Goal: Information Seeking & Learning: Learn about a topic

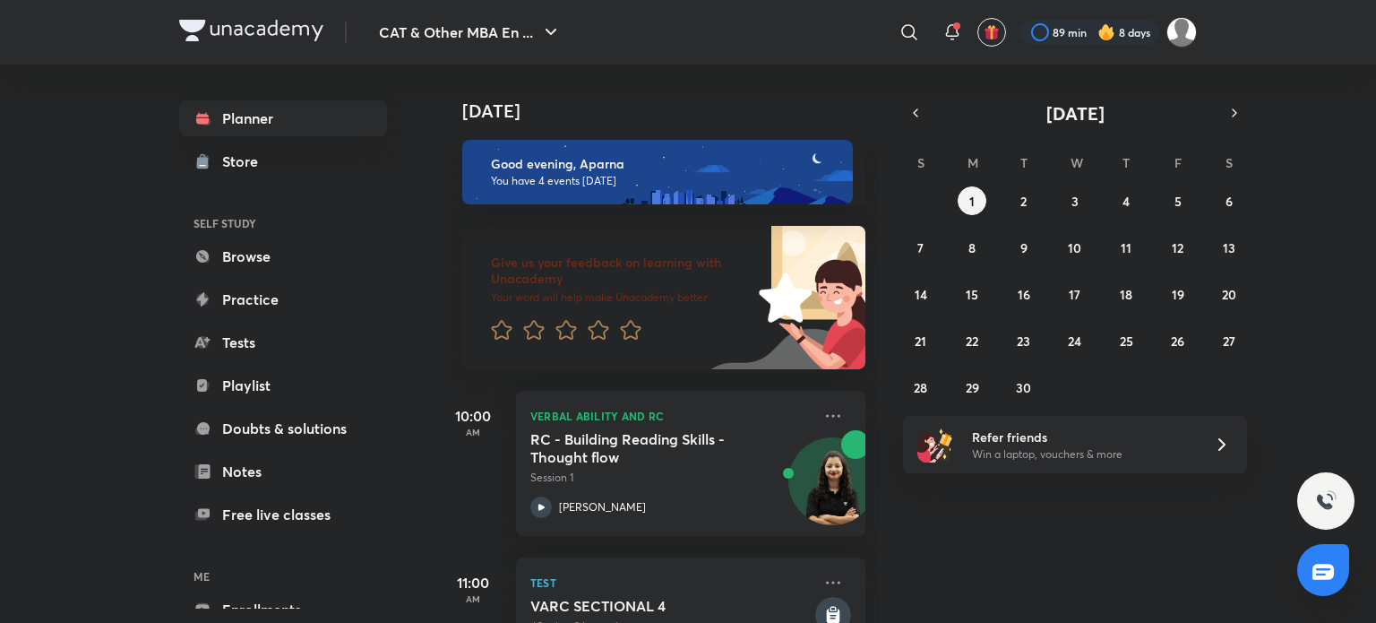
click at [244, 252] on link "Browse" at bounding box center [283, 256] width 208 height 36
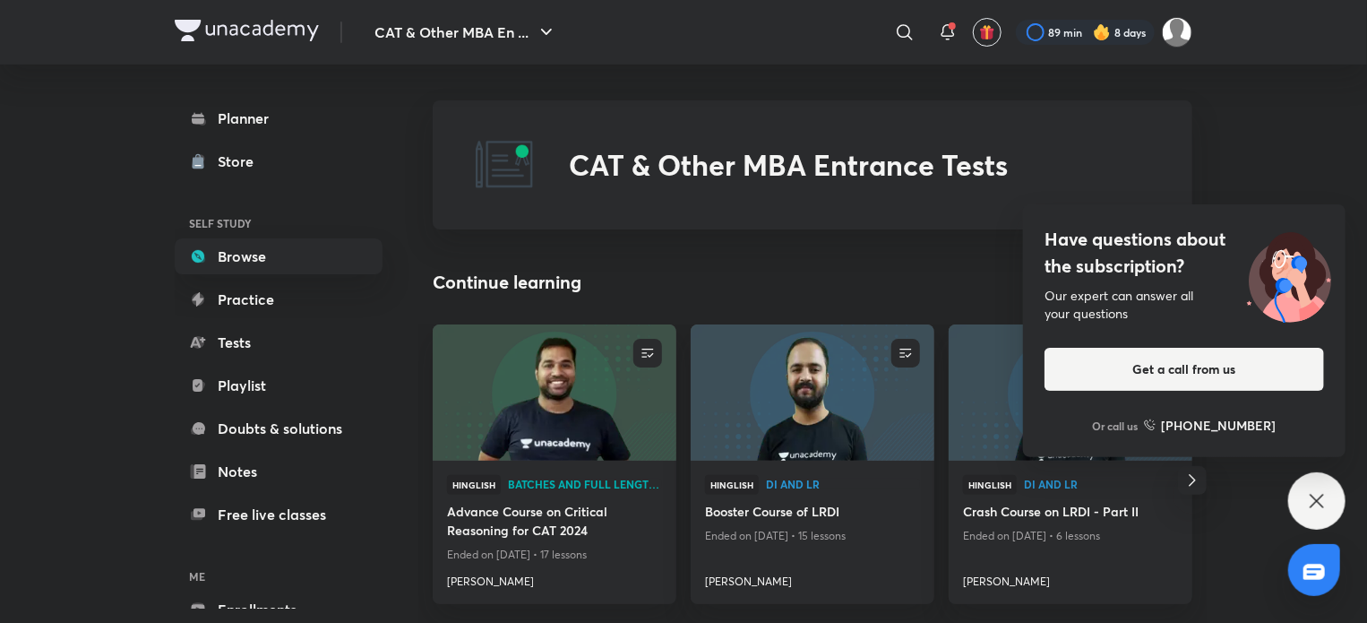
click at [1312, 512] on div "Have questions about the subscription? Our expert can answer all your questions…" at bounding box center [1316, 500] width 57 height 57
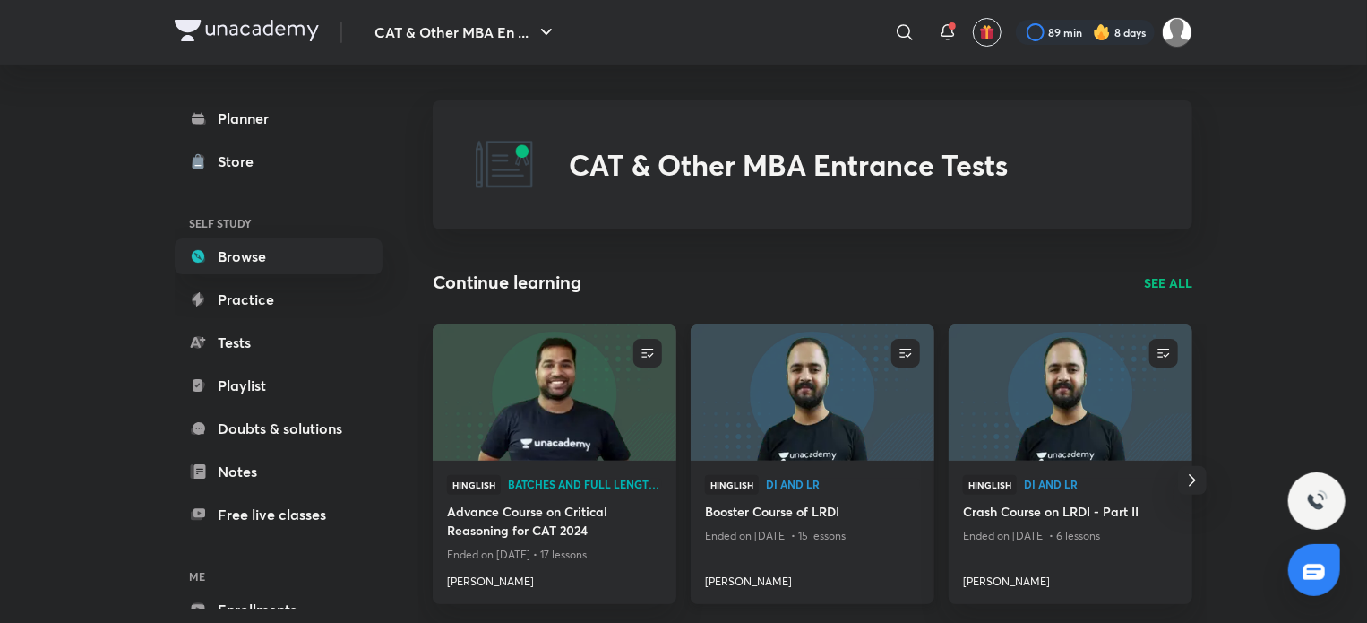
click at [830, 384] on img at bounding box center [812, 392] width 248 height 139
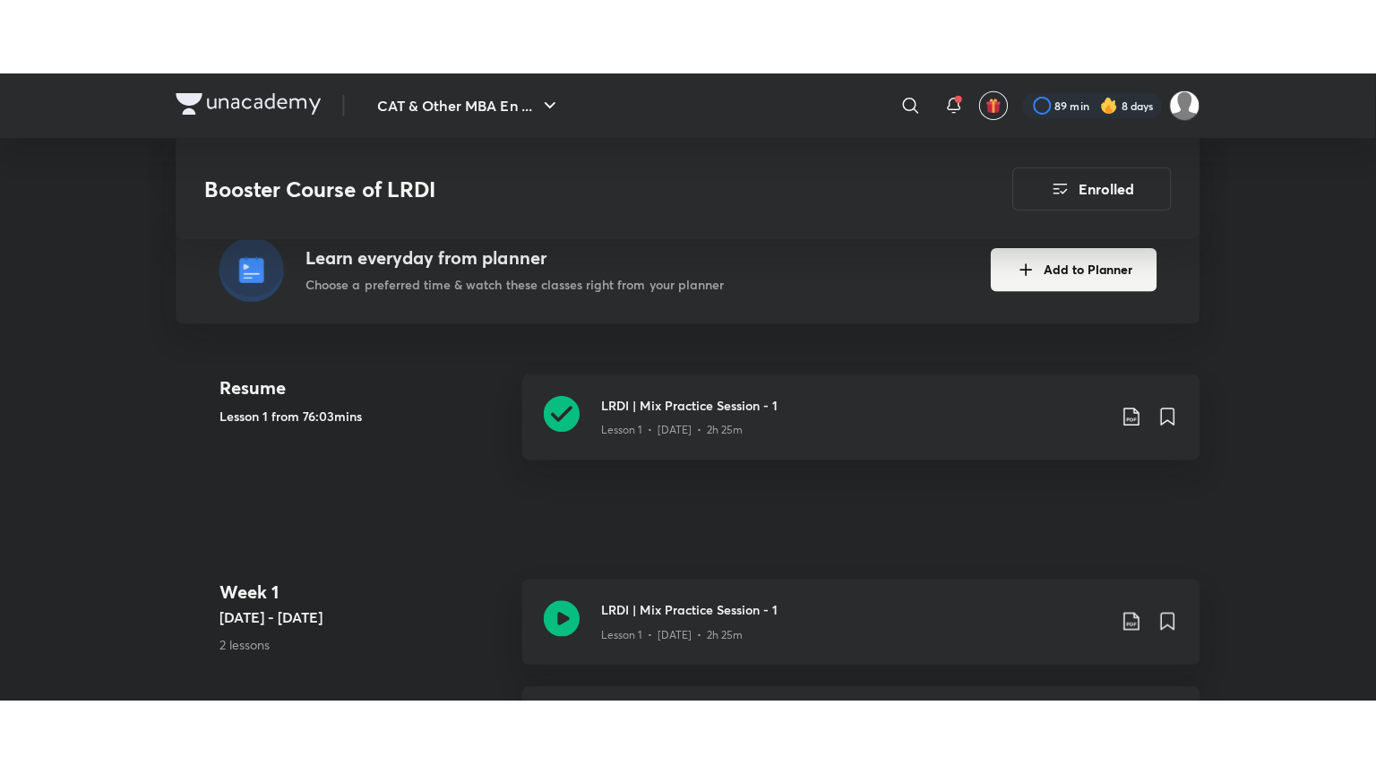
scroll to position [383, 0]
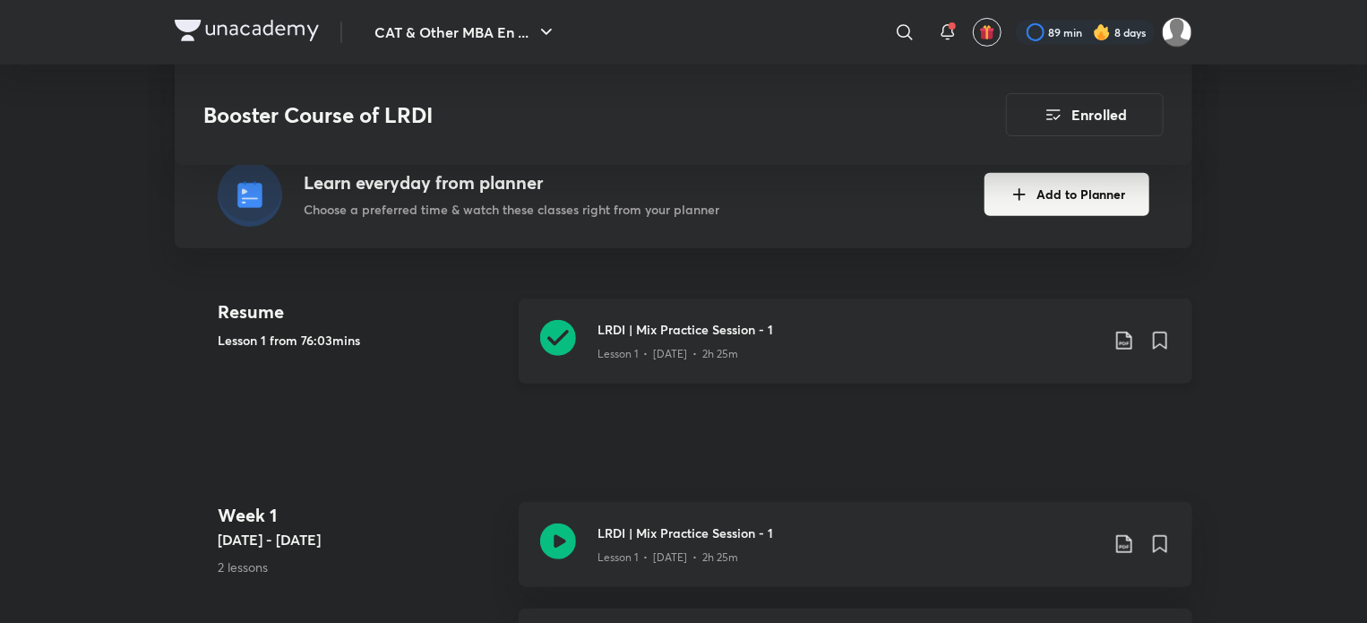
click at [1125, 340] on icon at bounding box center [1125, 341] width 22 height 22
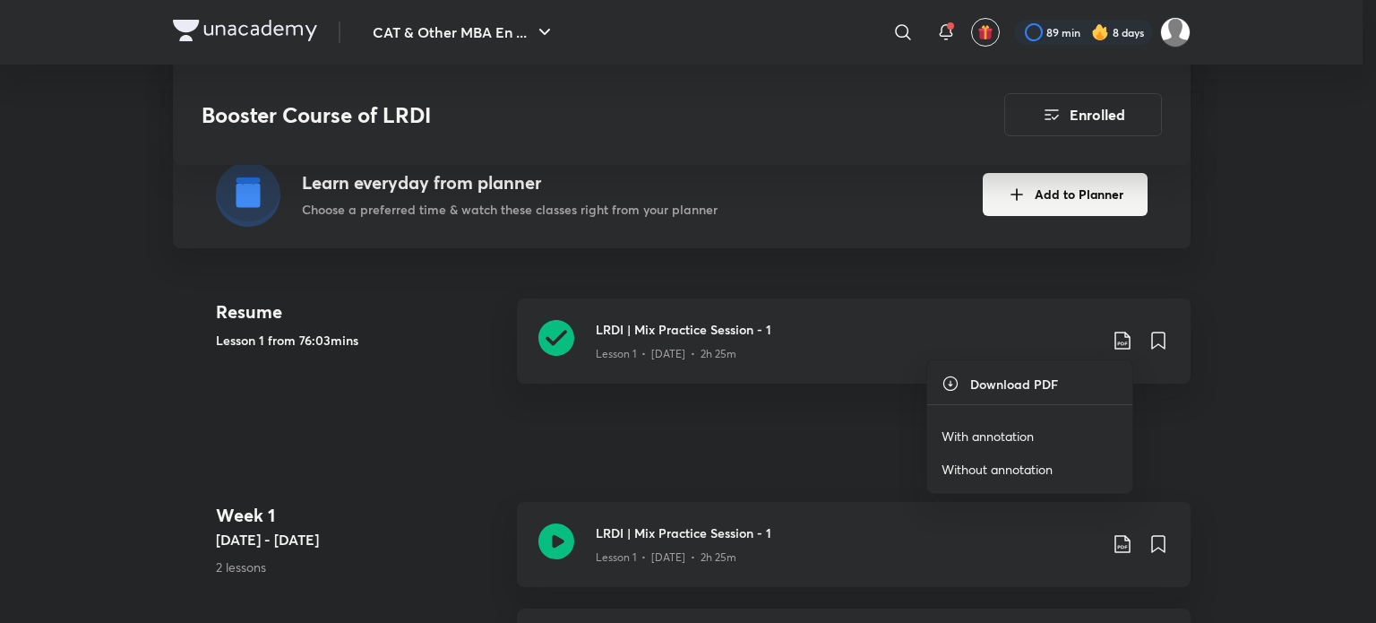
click at [555, 335] on div at bounding box center [688, 311] width 1376 height 623
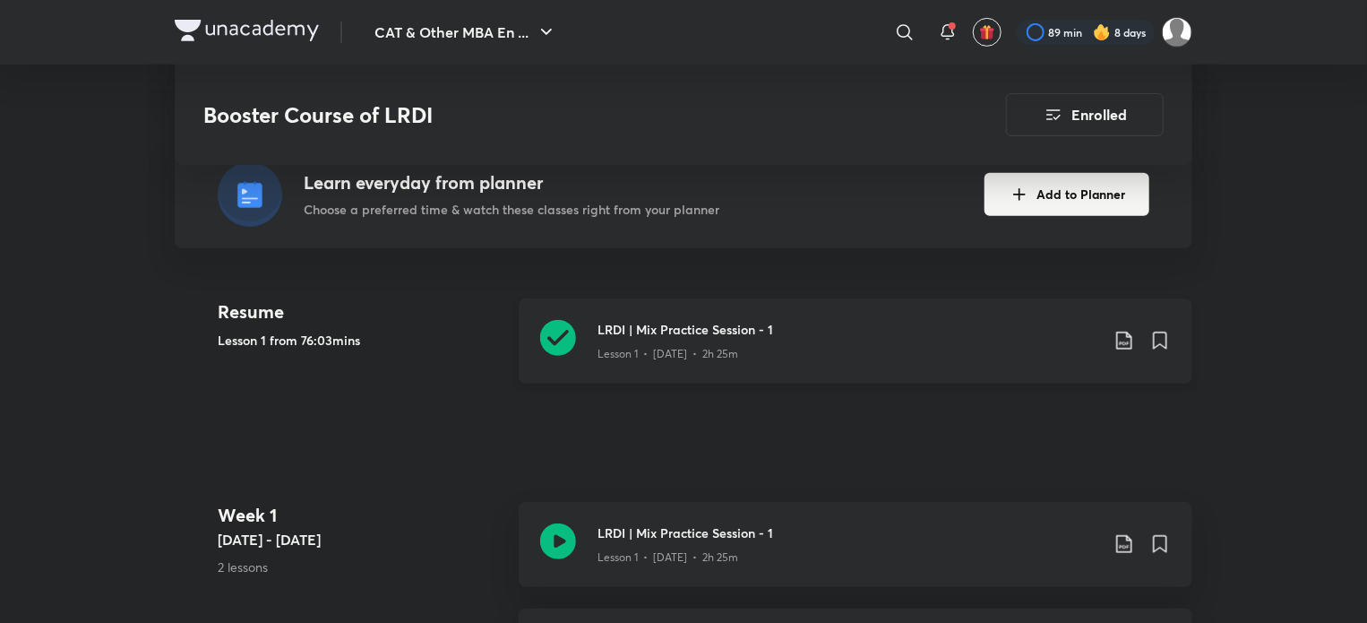
click at [555, 335] on icon at bounding box center [558, 338] width 36 height 36
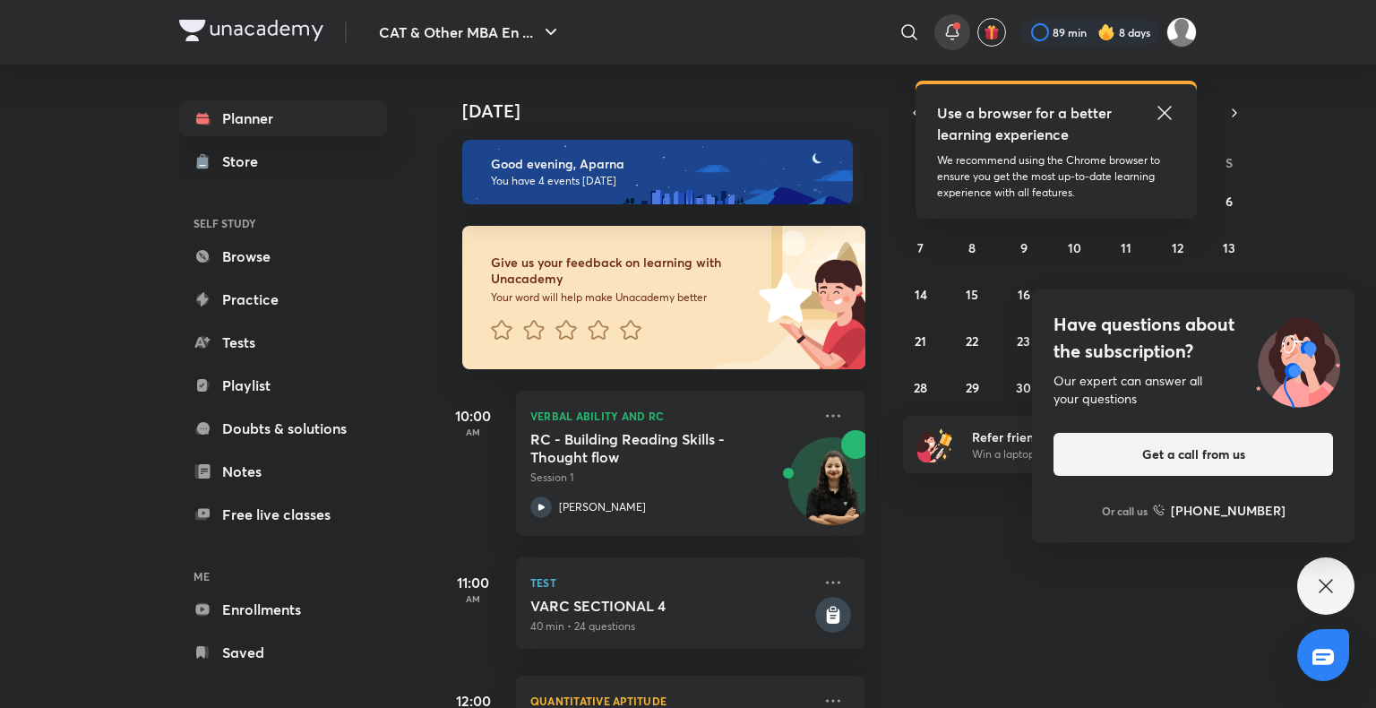
click at [961, 31] on div at bounding box center [952, 32] width 36 height 36
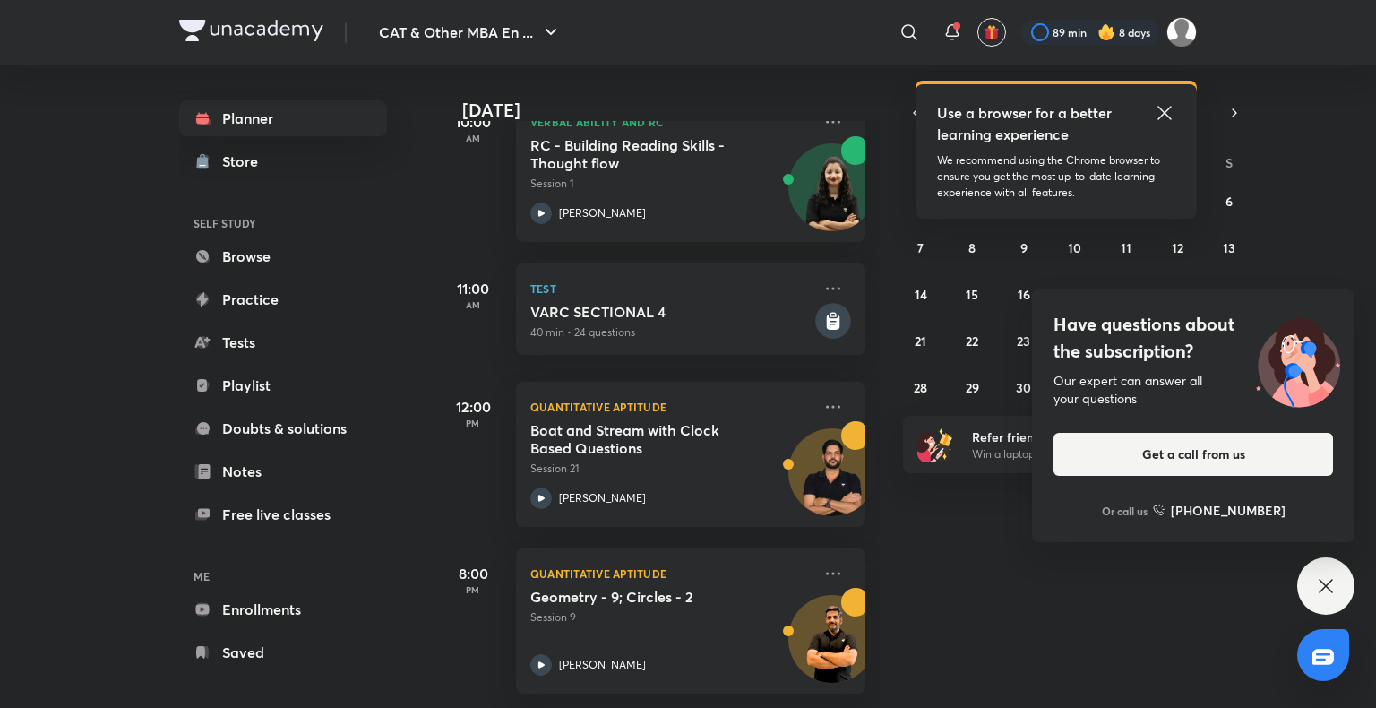
scroll to position [307, 0]
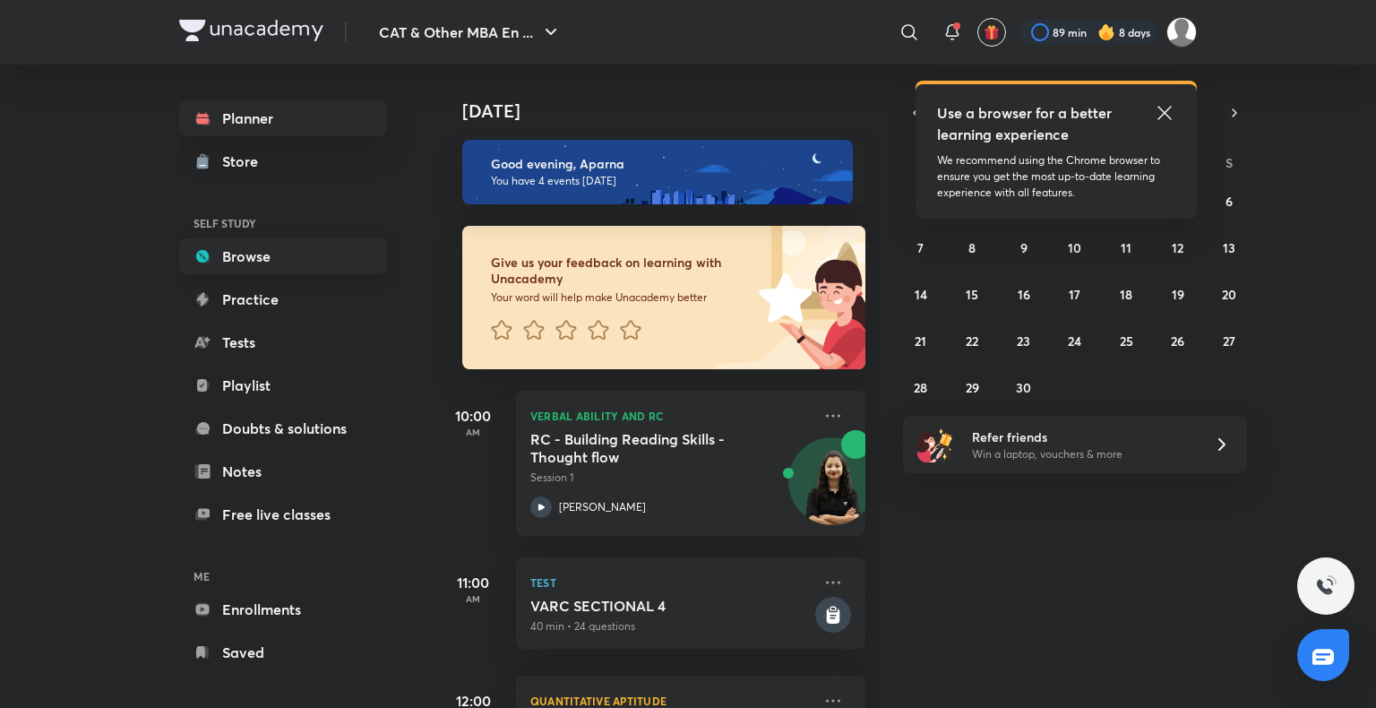
click at [308, 256] on link "Browse" at bounding box center [283, 256] width 208 height 36
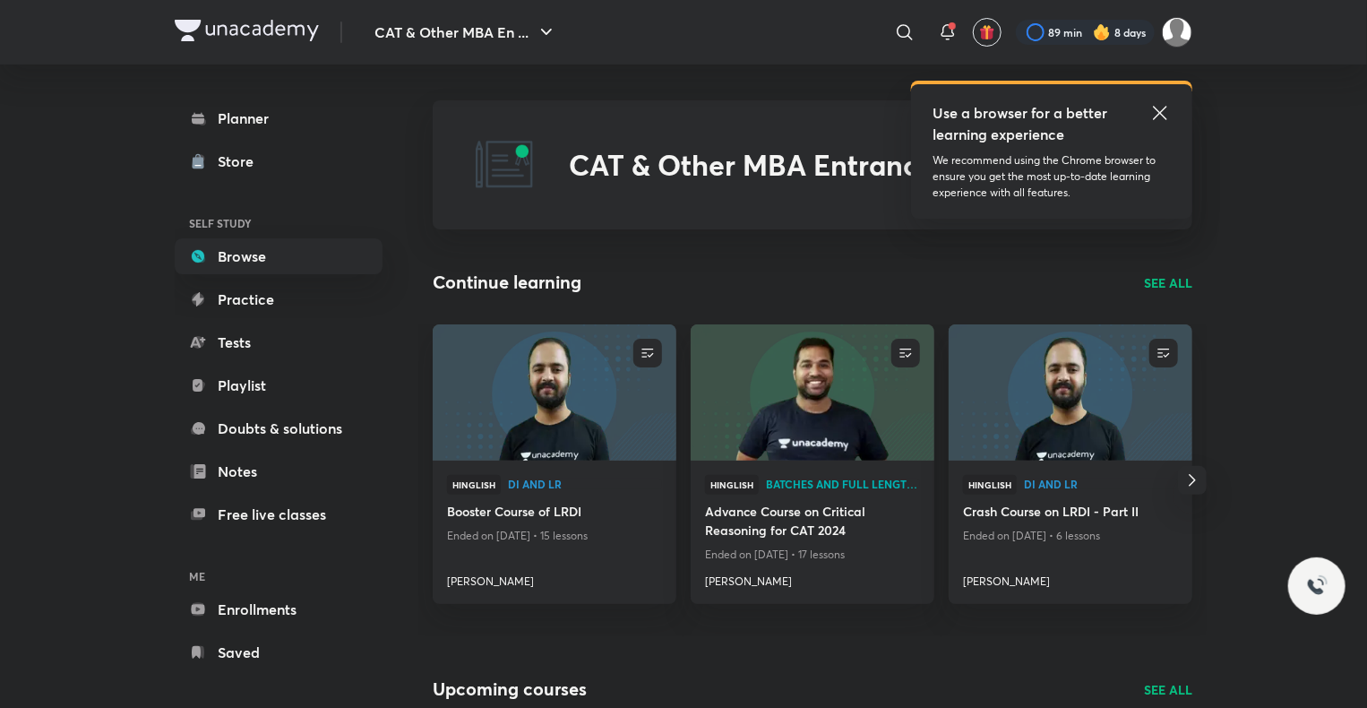
click at [1158, 280] on p "SEE ALL" at bounding box center [1168, 282] width 48 height 19
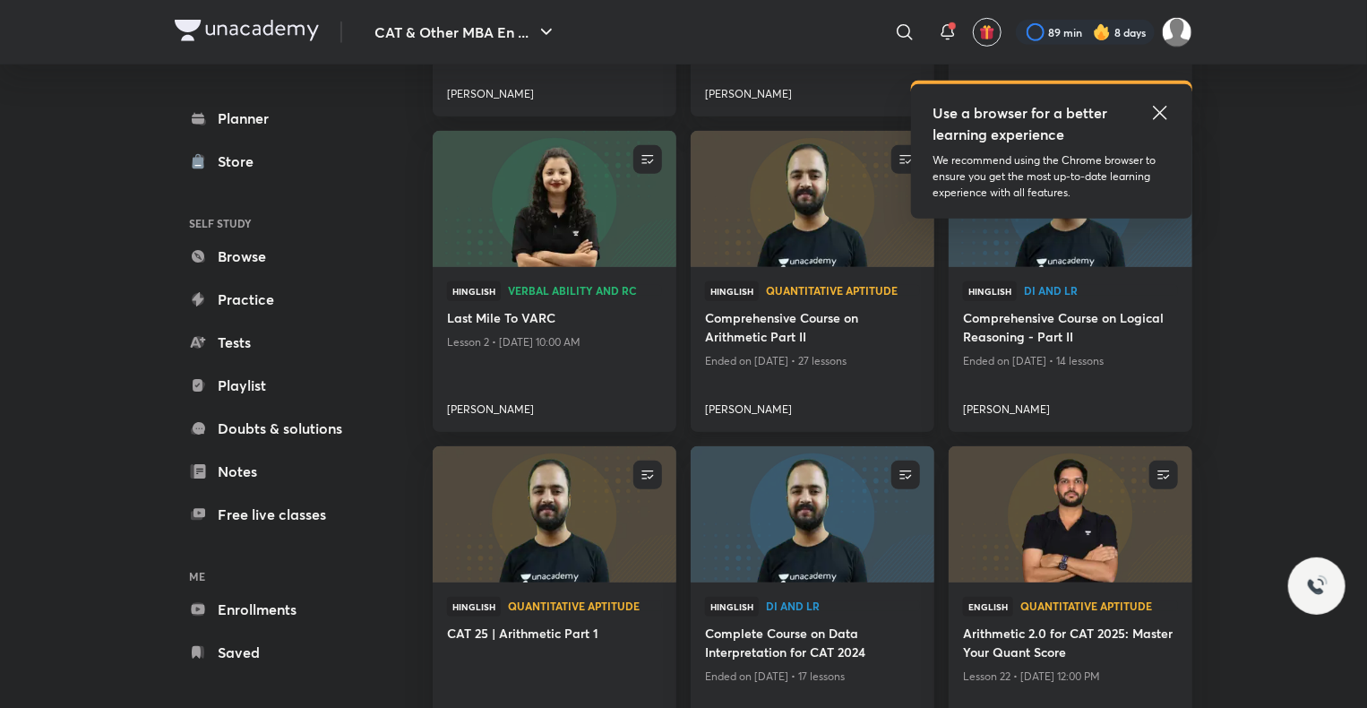
scroll to position [448, 0]
click at [1167, 116] on icon at bounding box center [1161, 113] width 22 height 22
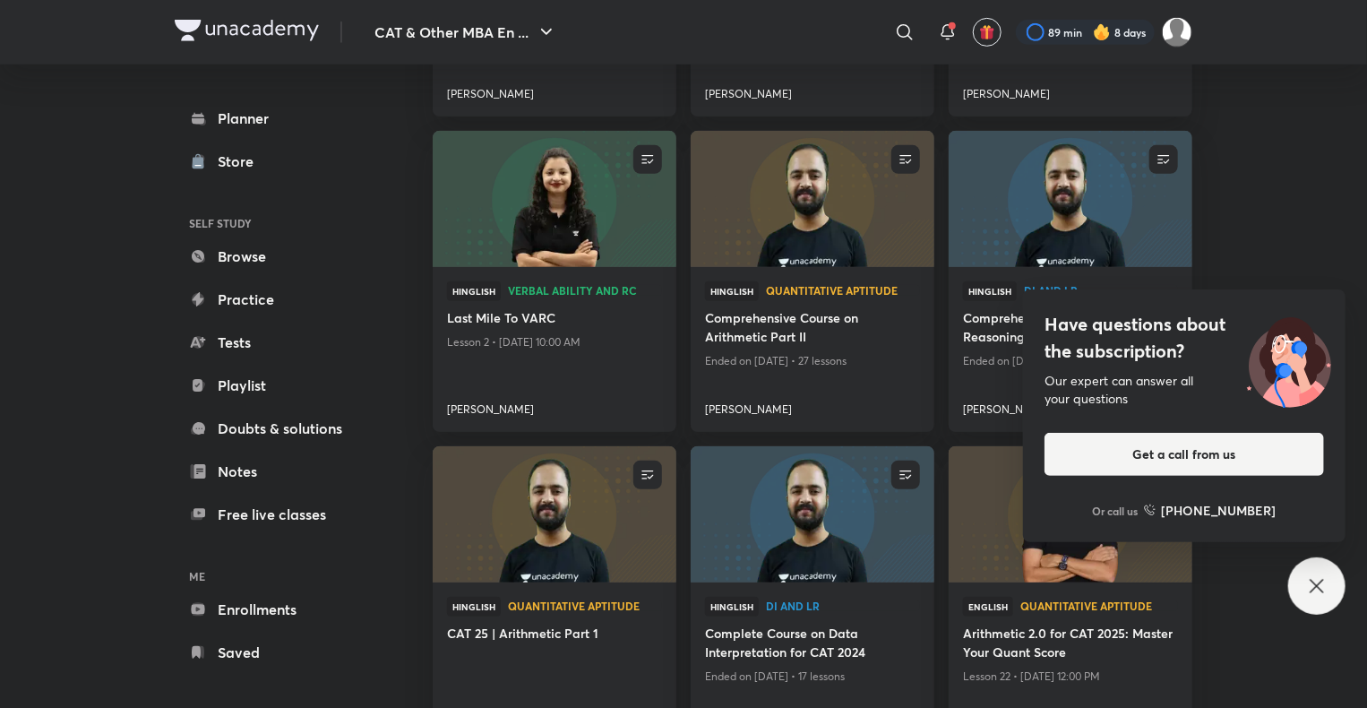
click at [1316, 592] on icon at bounding box center [1317, 586] width 22 height 22
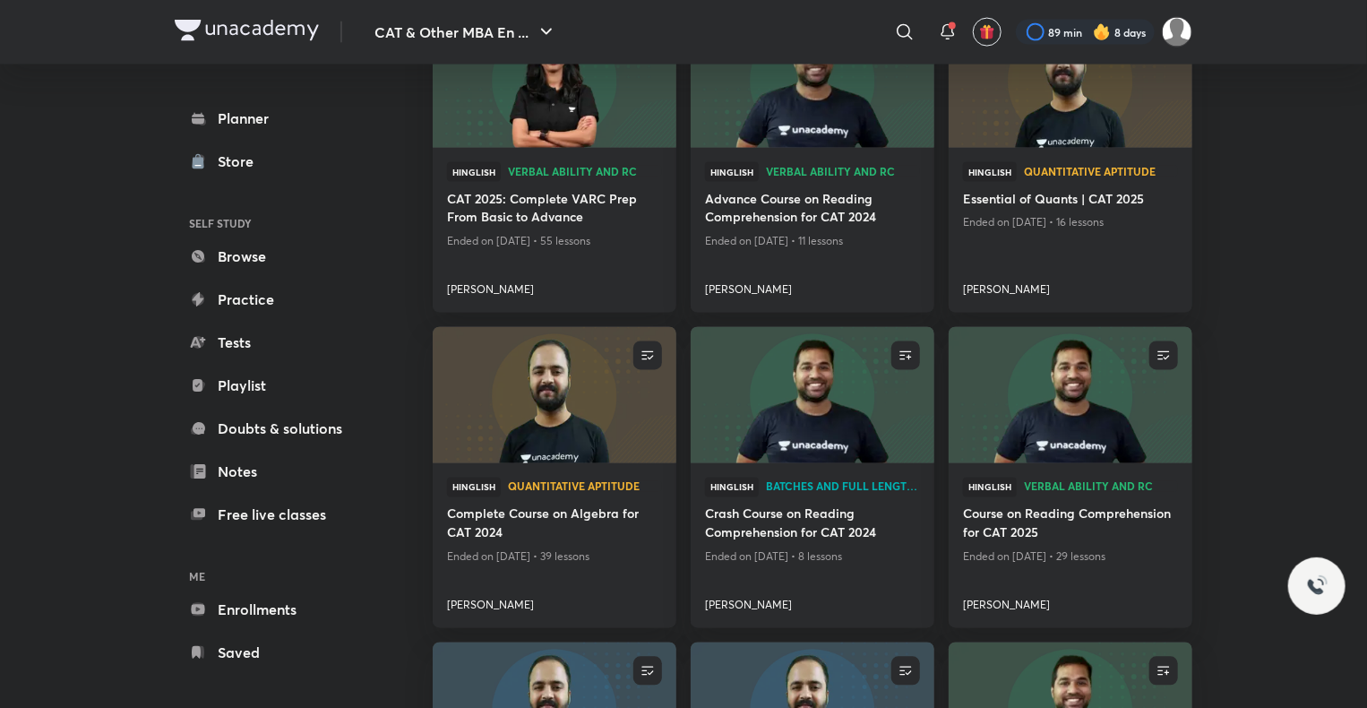
scroll to position [1497, 0]
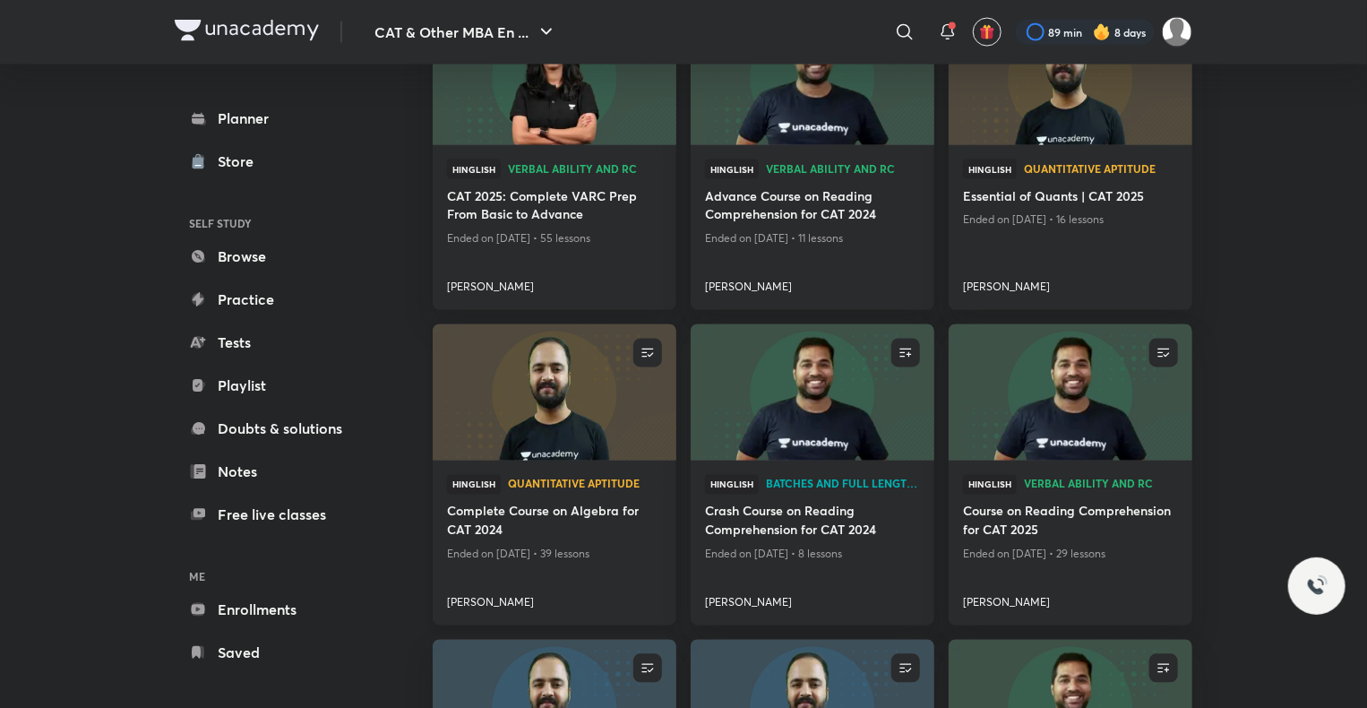
click at [539, 432] on img at bounding box center [554, 392] width 248 height 139
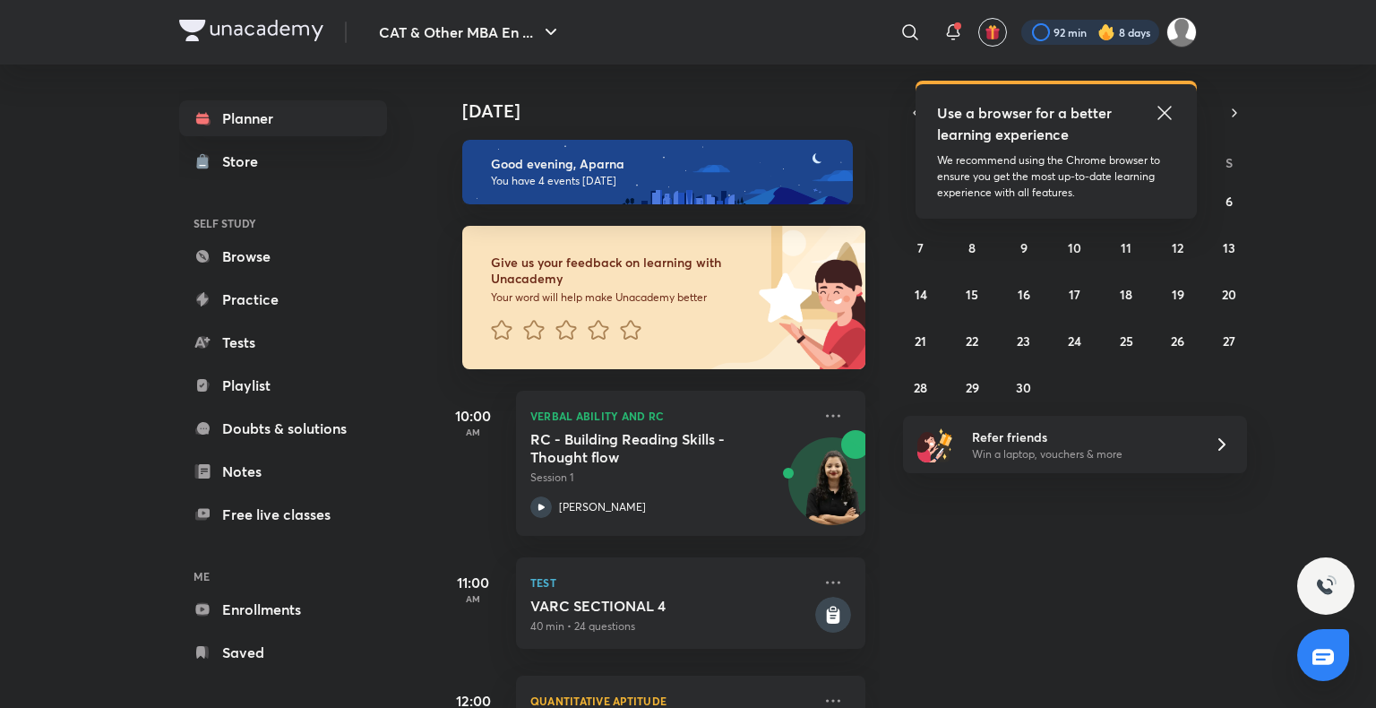
click at [1129, 20] on div at bounding box center [1090, 32] width 138 height 25
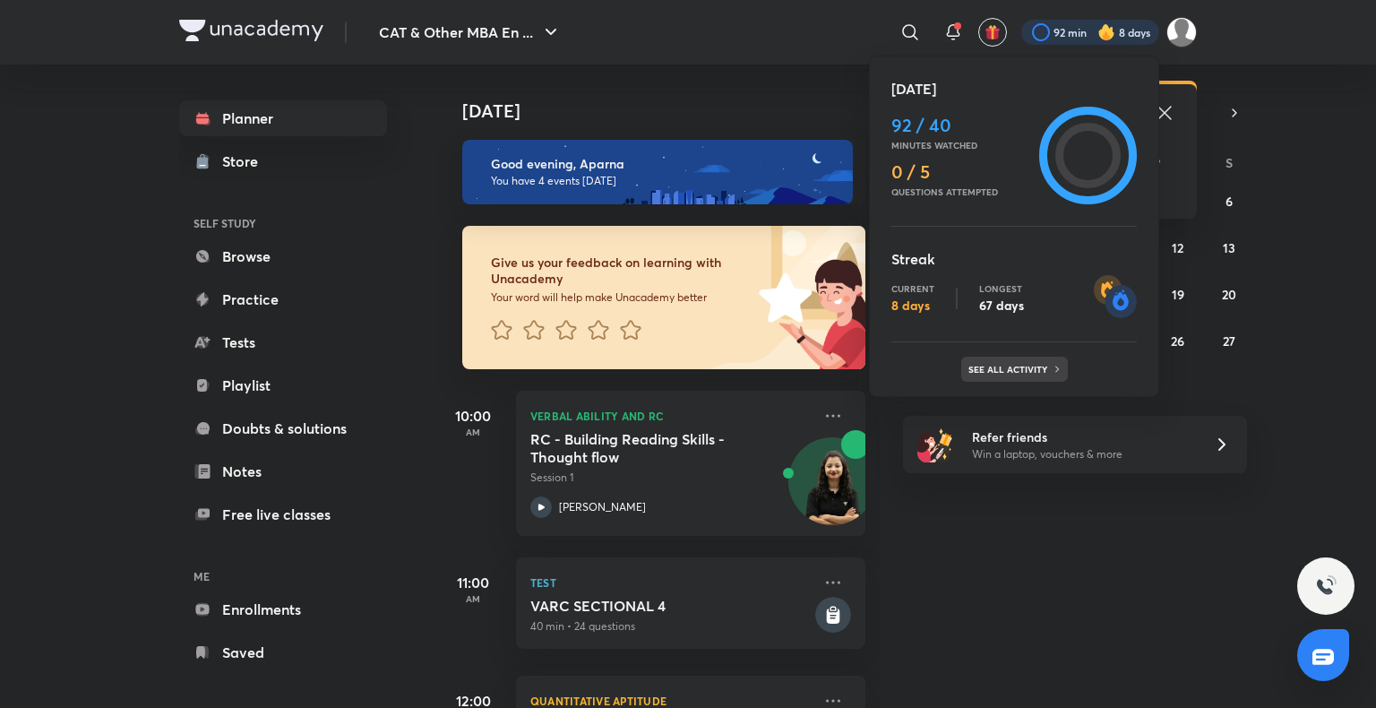
click at [1026, 367] on p "See all activity" at bounding box center [1010, 369] width 83 height 11
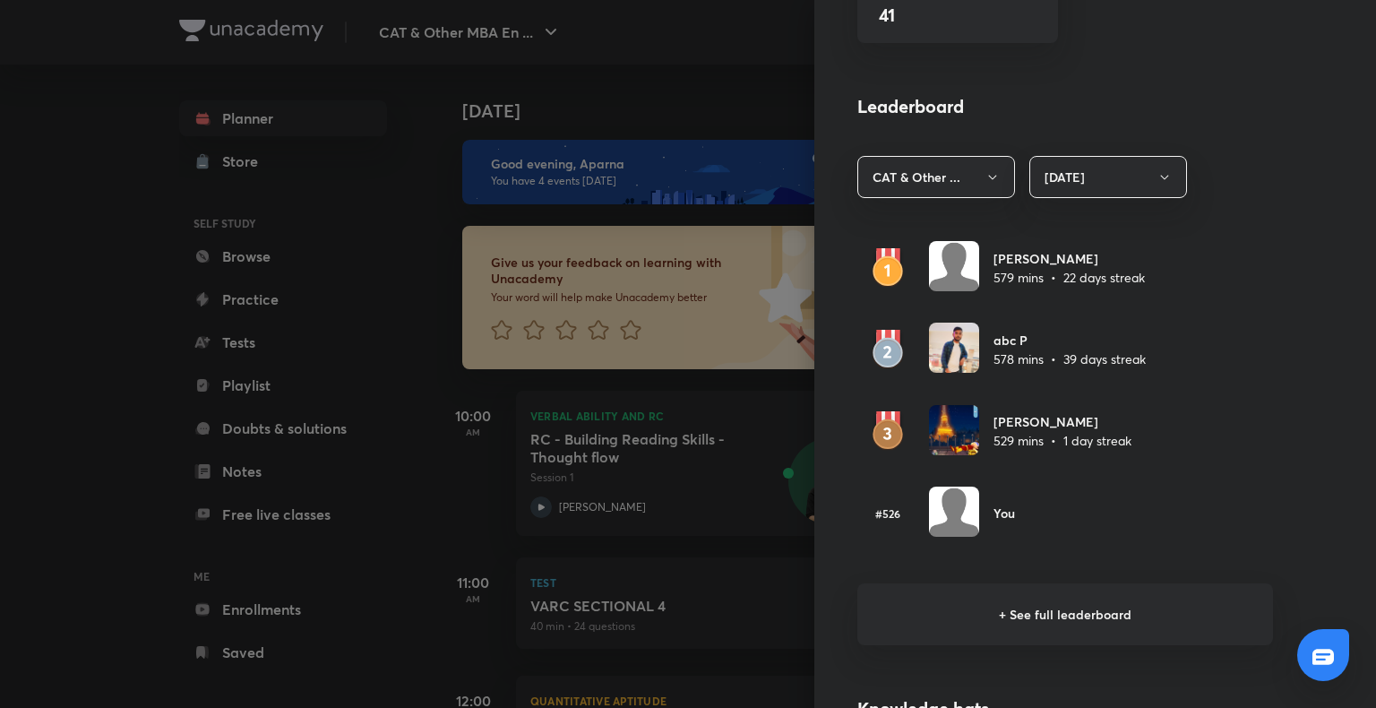
scroll to position [939, 0]
click at [1039, 596] on h6 "+ See full leaderboard" at bounding box center [1065, 612] width 416 height 62
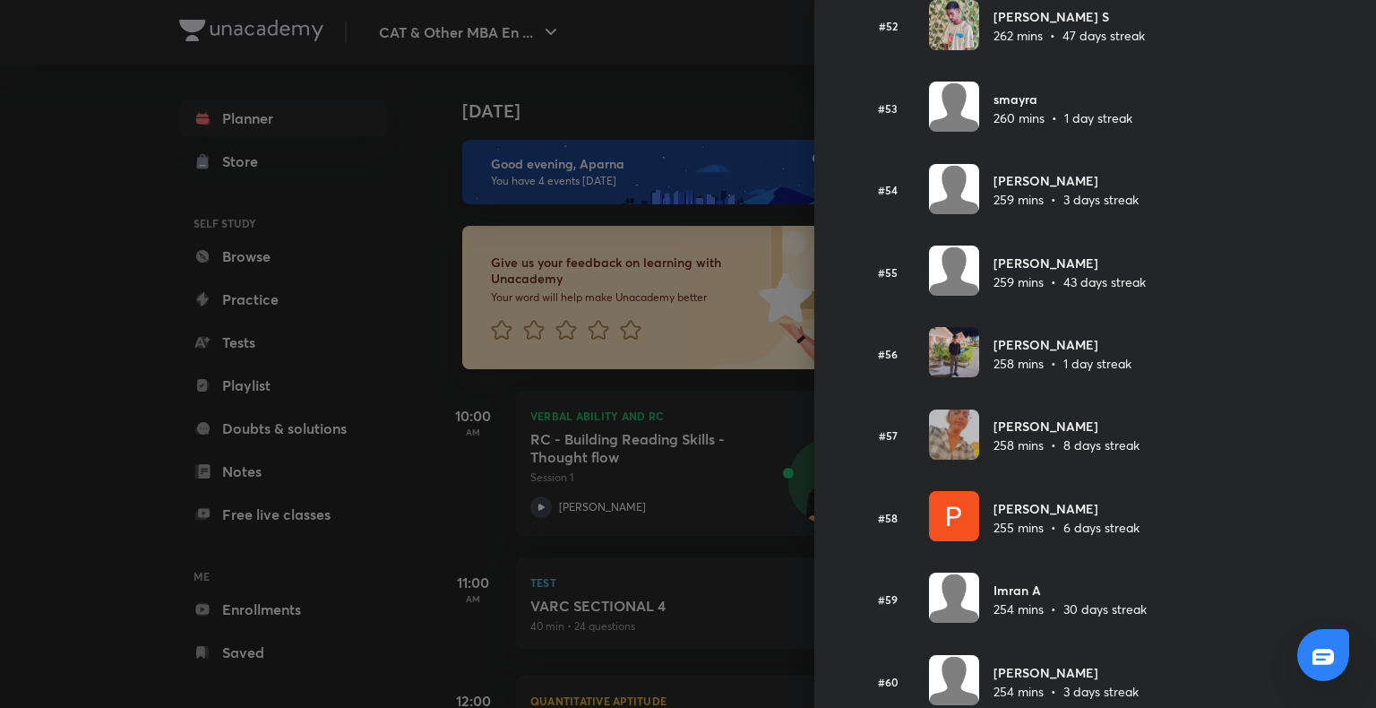
scroll to position [4320, 0]
click at [163, 378] on div at bounding box center [688, 354] width 1376 height 708
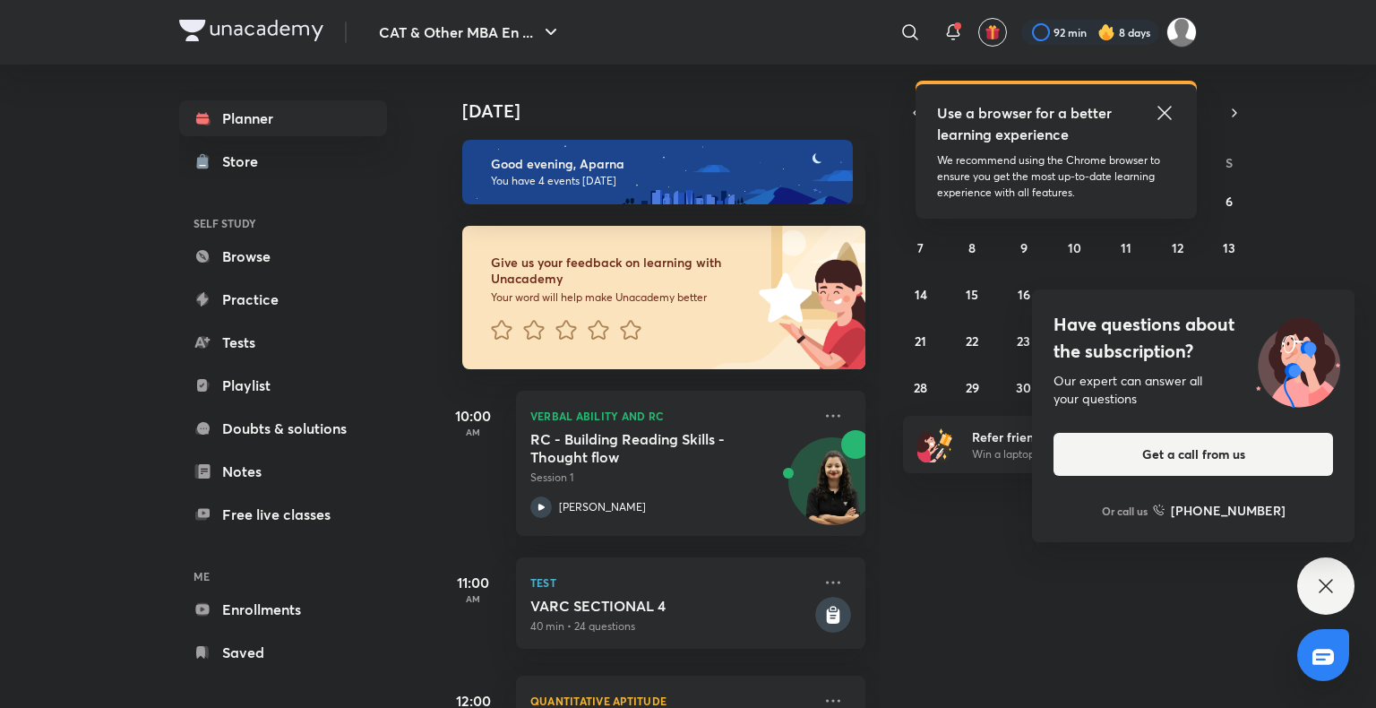
click at [1330, 598] on div "Have questions about the subscription? Our expert can answer all your questions…" at bounding box center [1325, 585] width 57 height 57
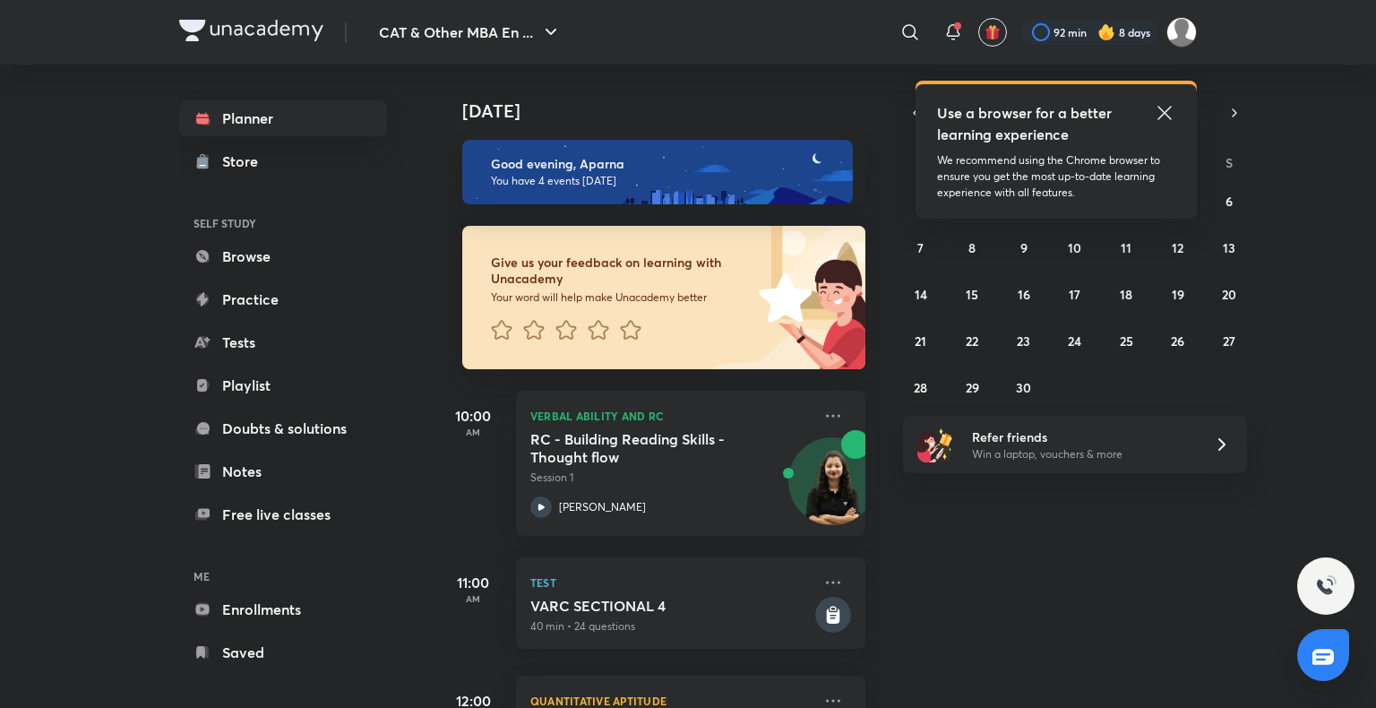
click at [1158, 116] on icon at bounding box center [1165, 113] width 22 height 22
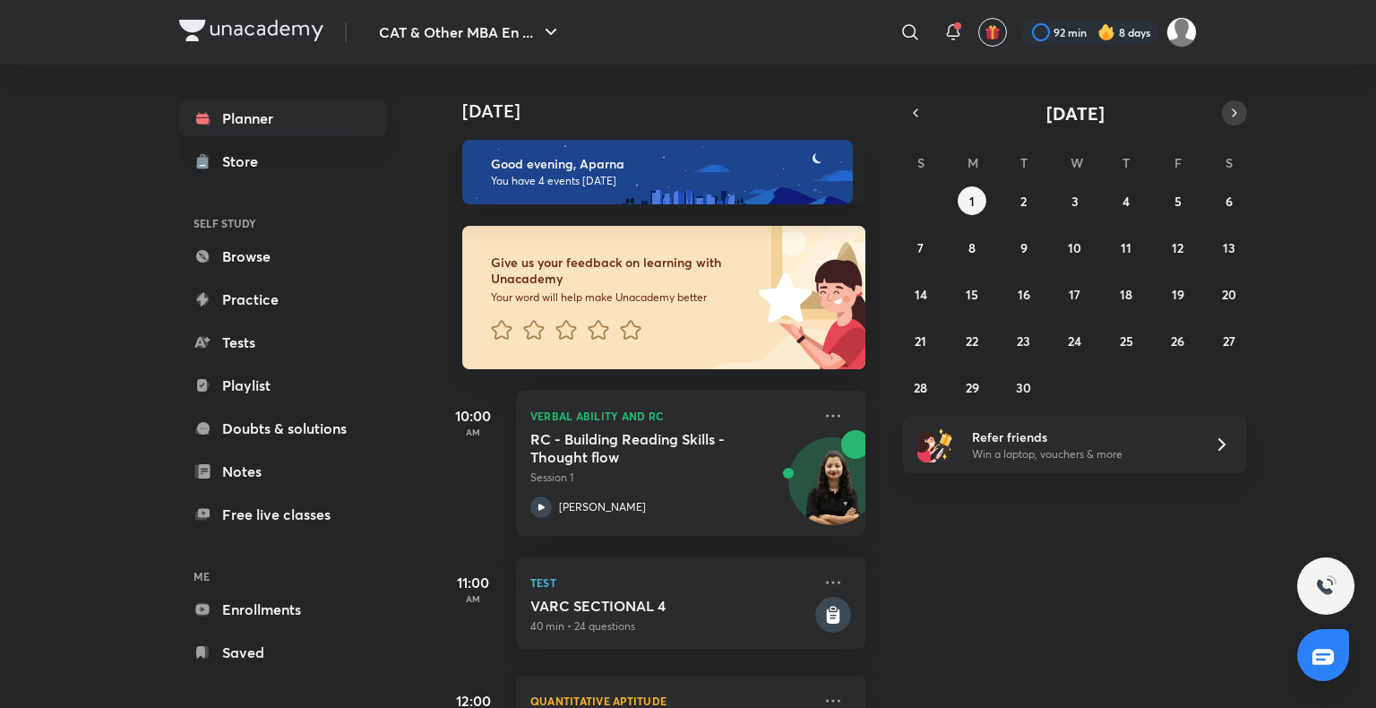
click at [1242, 106] on button "button" at bounding box center [1234, 112] width 25 height 25
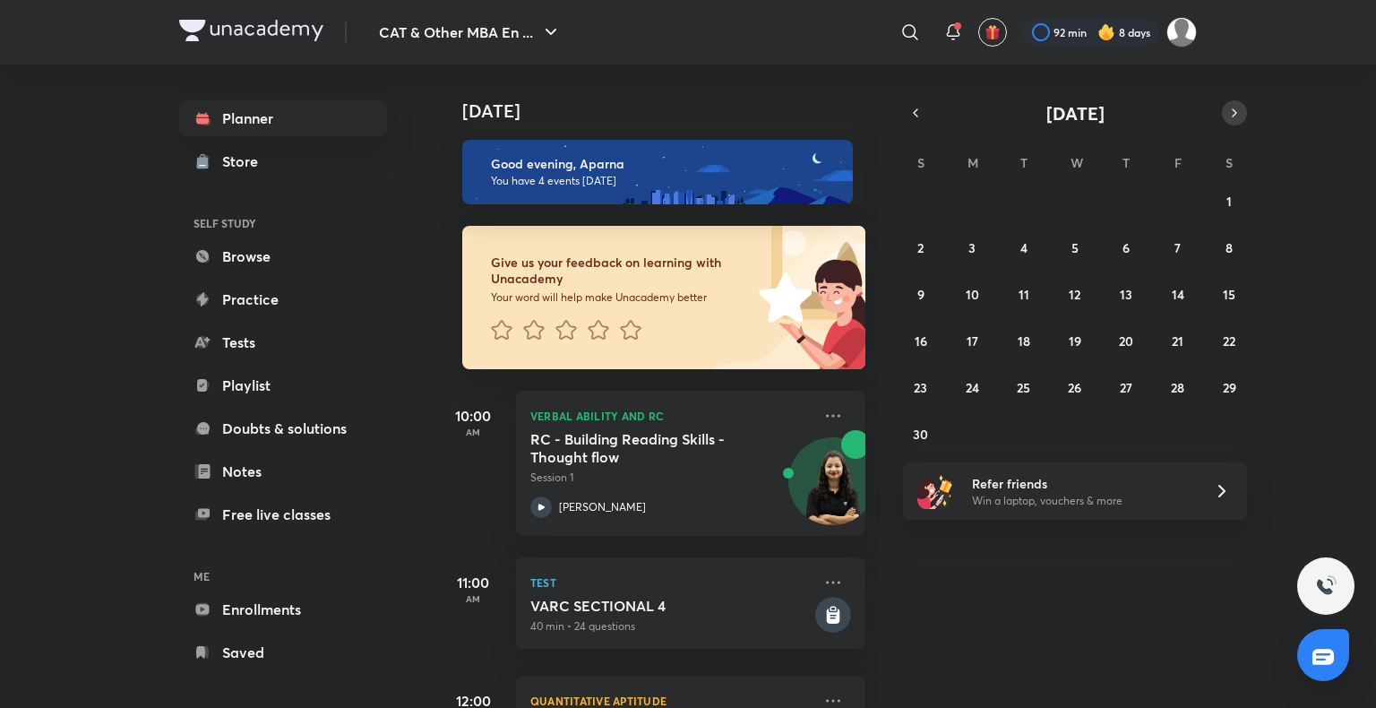
click at [1242, 106] on button "button" at bounding box center [1234, 112] width 25 height 25
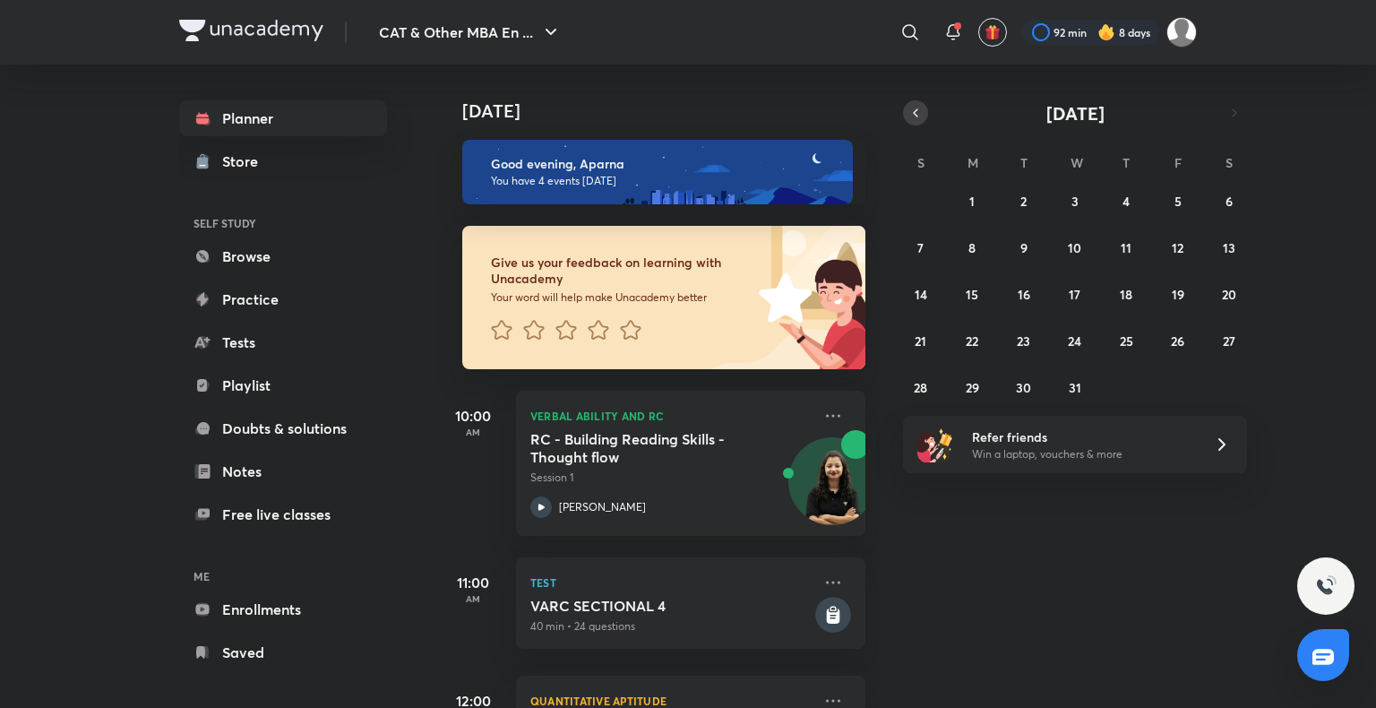
click at [908, 108] on icon "button" at bounding box center [915, 113] width 14 height 16
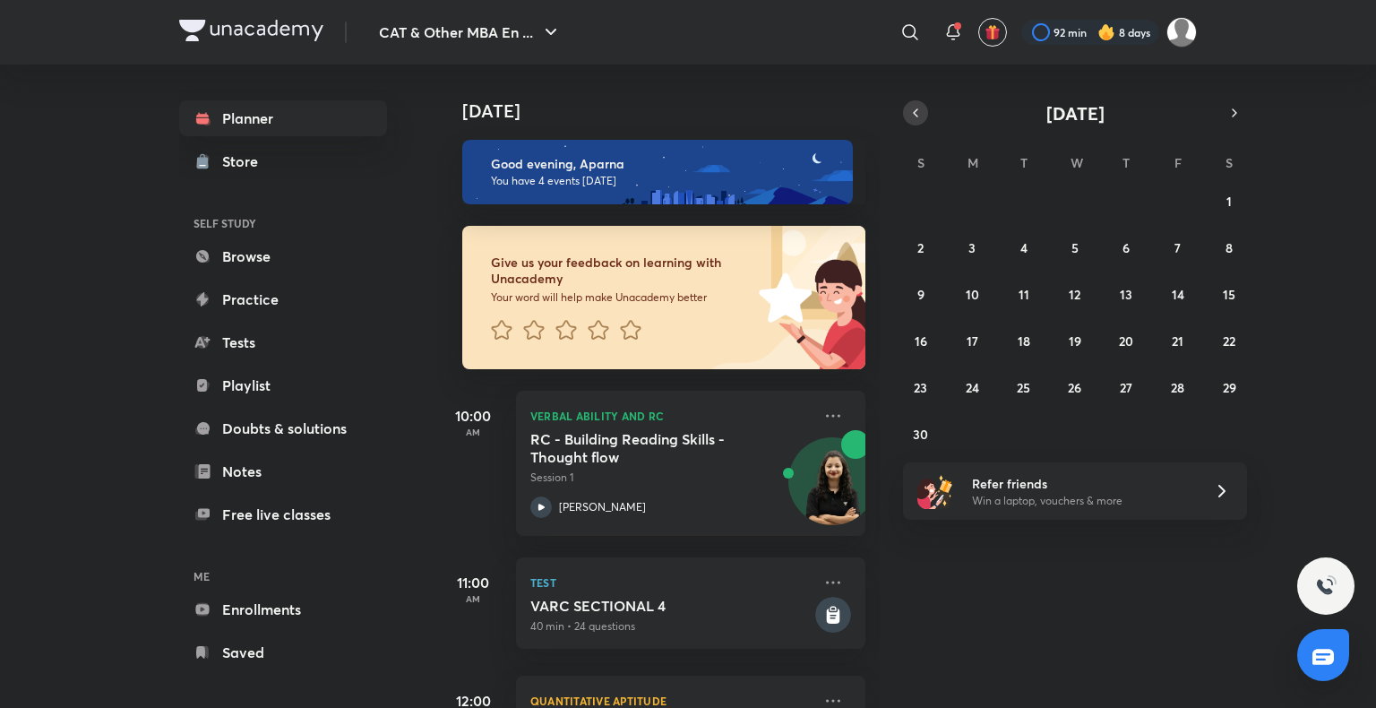
click at [908, 108] on icon "button" at bounding box center [915, 113] width 14 height 16
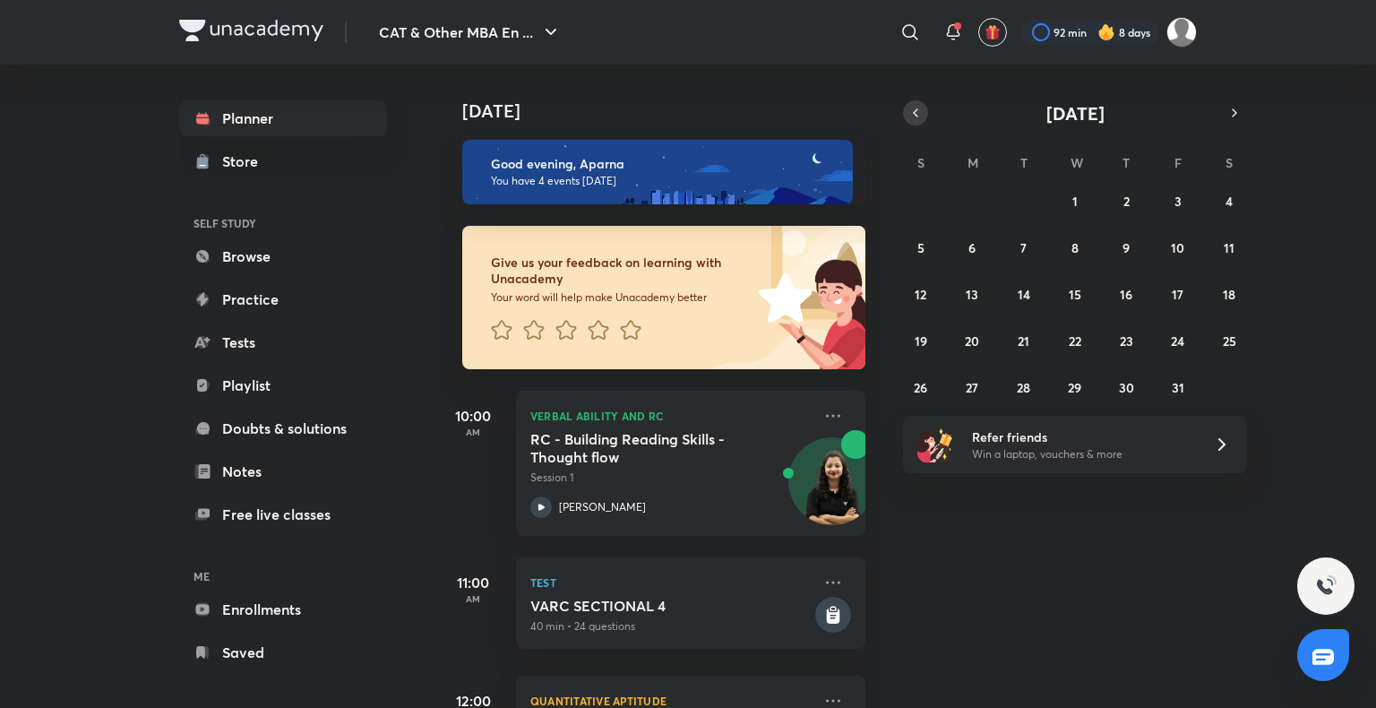
click at [910, 107] on icon "button" at bounding box center [915, 113] width 14 height 16
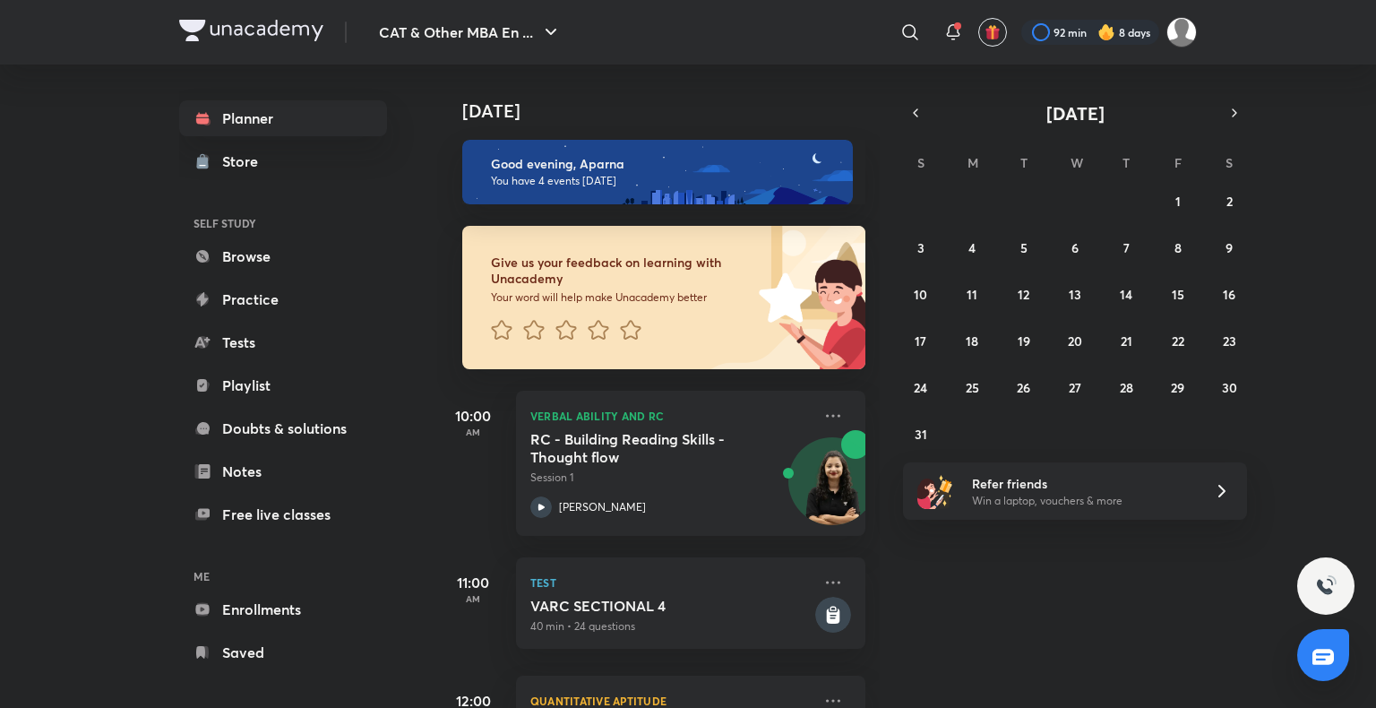
click at [1245, 121] on div "[DATE]" at bounding box center [1075, 112] width 344 height 25
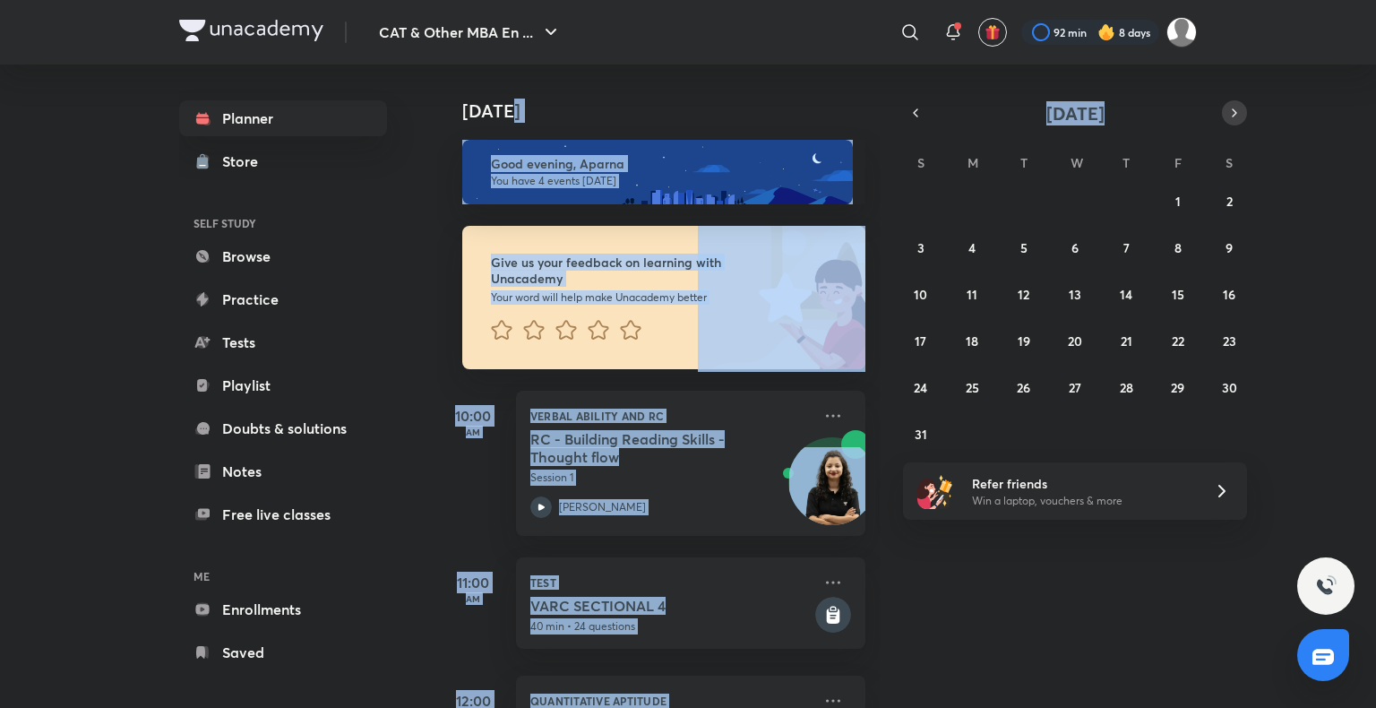
drag, startPoint x: 1250, startPoint y: 112, endPoint x: 1234, endPoint y: 112, distance: 16.1
click at [1197, 112] on div "[DATE] [DATE] Good evening, Aparna You have 4 events [DATE] Give us your feedba…" at bounding box center [817, 386] width 760 height 643
click at [1234, 112] on icon "button" at bounding box center [1234, 113] width 14 height 16
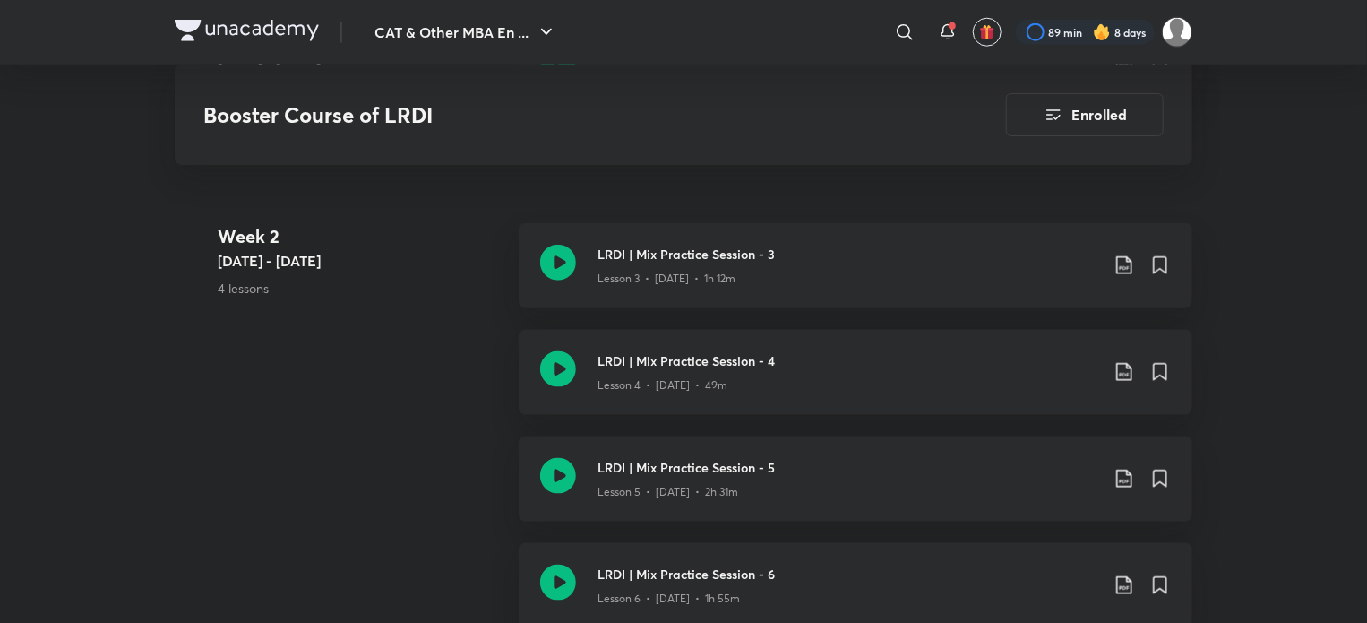
scroll to position [882, 0]
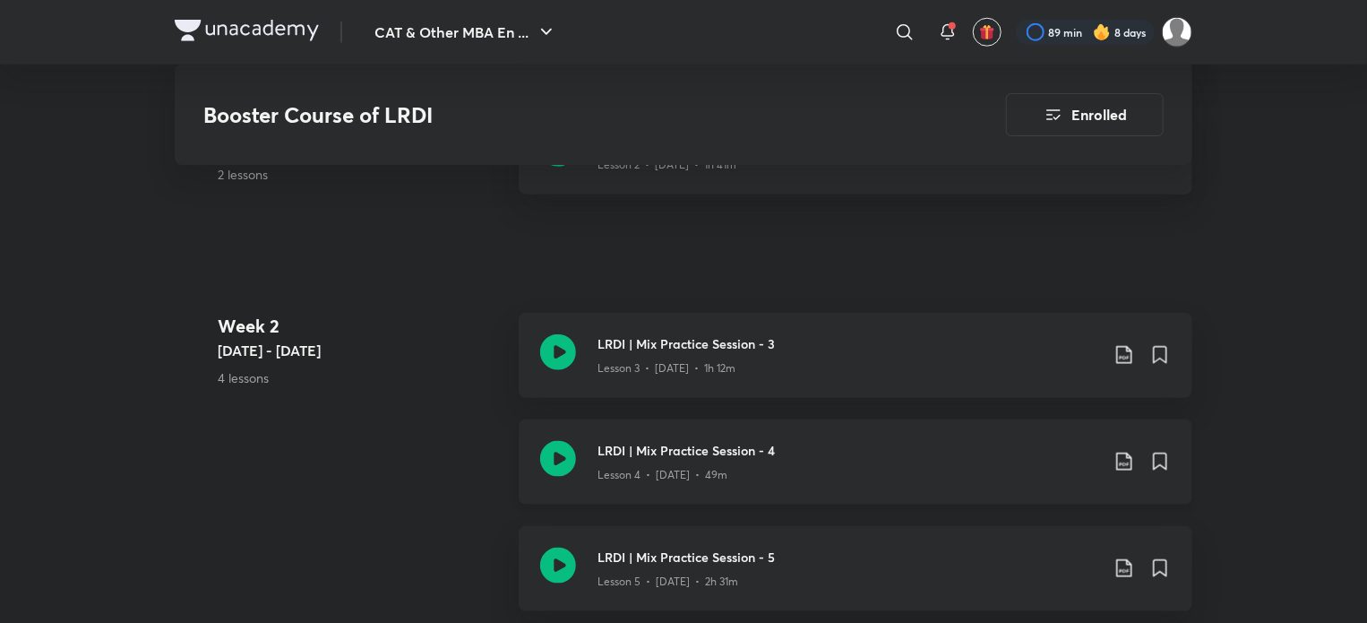
click at [555, 456] on icon at bounding box center [558, 459] width 36 height 36
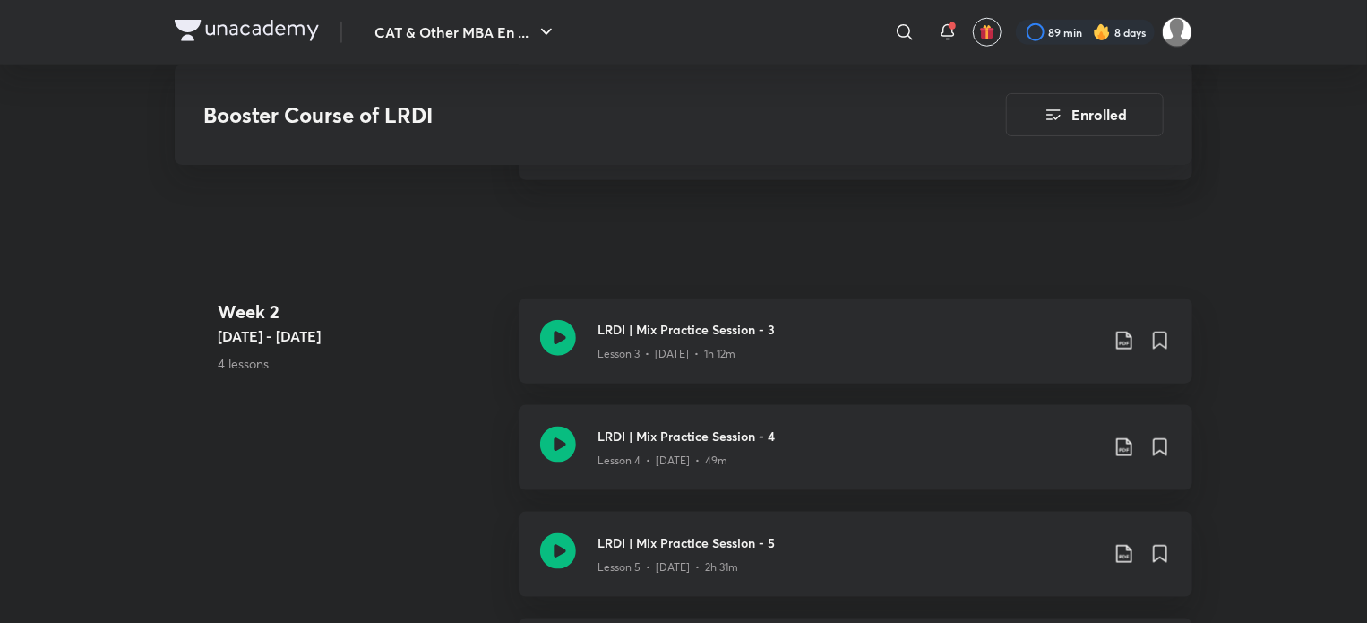
scroll to position [992, 0]
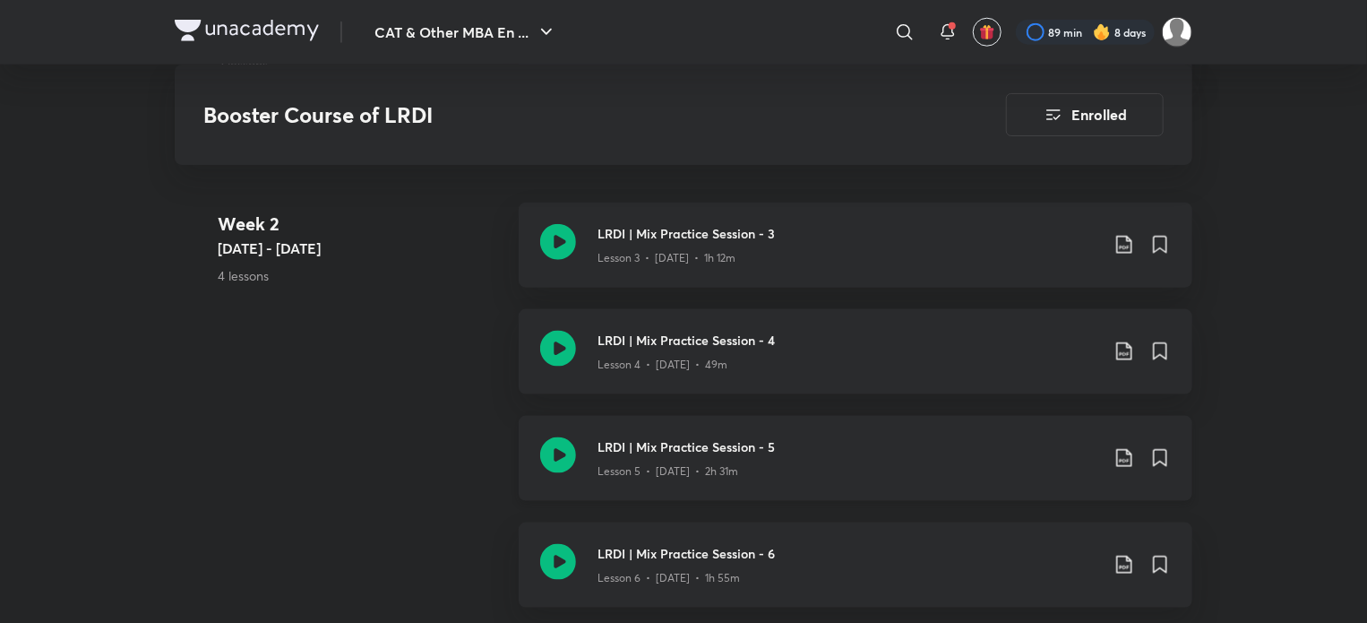
click at [561, 442] on icon at bounding box center [558, 455] width 36 height 36
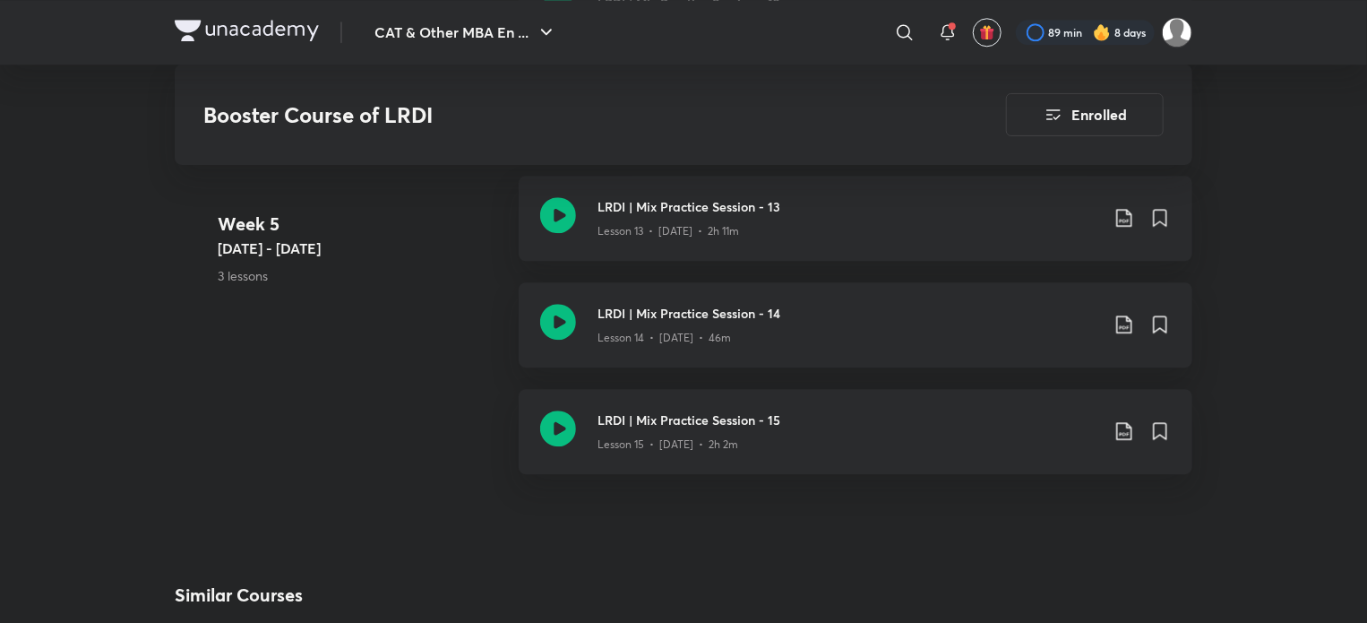
scroll to position [2398, 0]
